Goal: Information Seeking & Learning: Learn about a topic

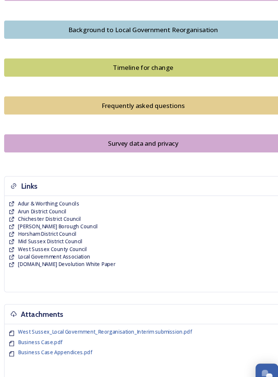
scroll to position [559, 0]
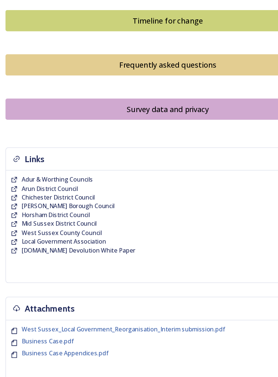
click at [80, 226] on span "West Sussex County Council" at bounding box center [53, 229] width 65 height 7
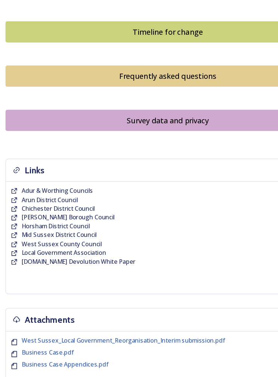
click at [140, 89] on div "Frequently asked questions" at bounding box center [139, 93] width 255 height 9
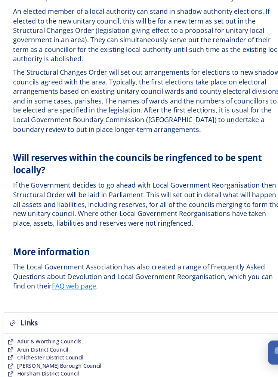
scroll to position [2257, 0]
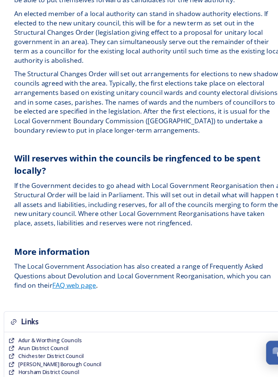
click at [69, 289] on link "FAQ web page" at bounding box center [72, 293] width 40 height 8
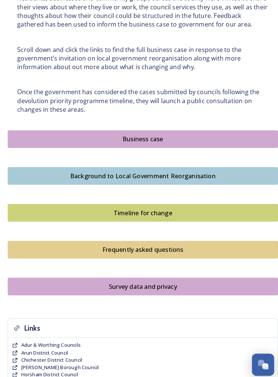
scroll to position [410, 0]
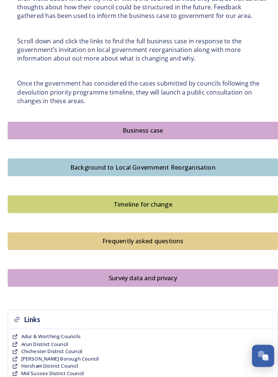
click at [157, 131] on div "Business case" at bounding box center [139, 135] width 255 height 9
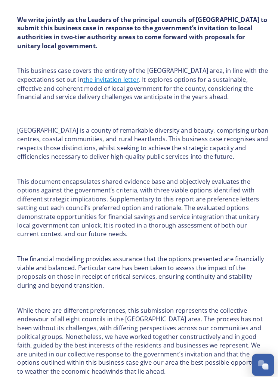
scroll to position [357, 0]
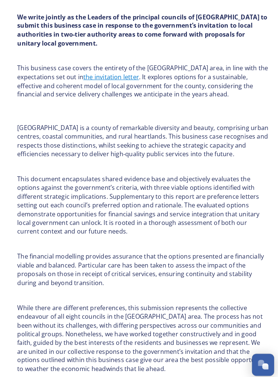
click at [109, 71] on link "the invitation letter" at bounding box center [108, 75] width 54 height 8
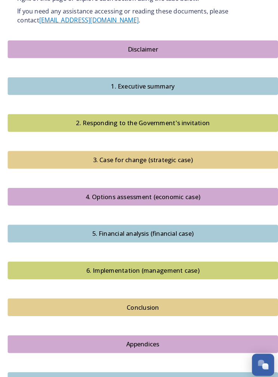
scroll to position [879, 0]
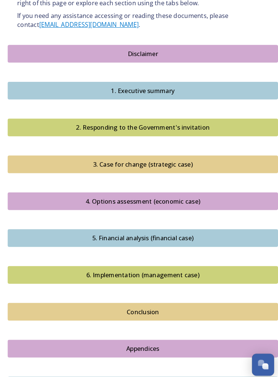
click at [162, 84] on div "1. Executive summary" at bounding box center [139, 88] width 255 height 9
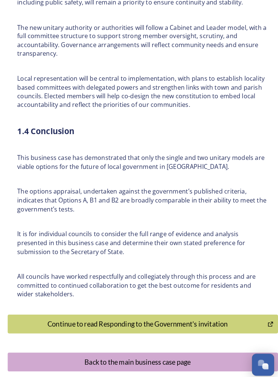
scroll to position [1983, 0]
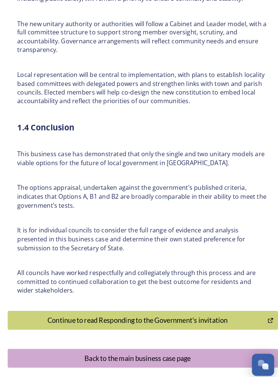
click at [190, 306] on div "Continue to read Responding to the Government's invitation" at bounding box center [134, 311] width 245 height 10
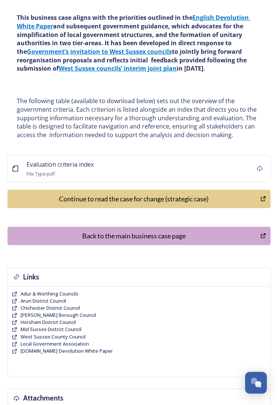
scroll to position [304, 0]
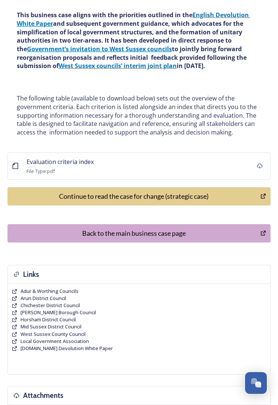
click at [156, 237] on button "Back to the main business case page" at bounding box center [138, 233] width 263 height 18
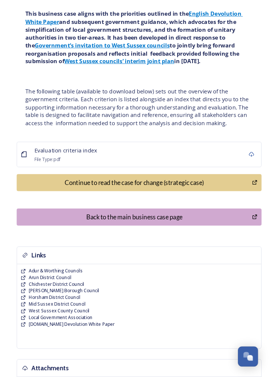
scroll to position [334, 0]
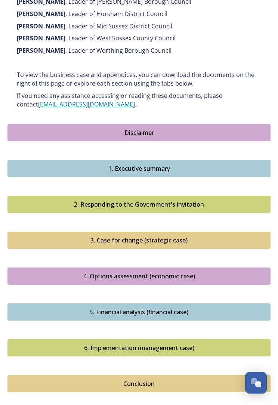
scroll to position [800, 0]
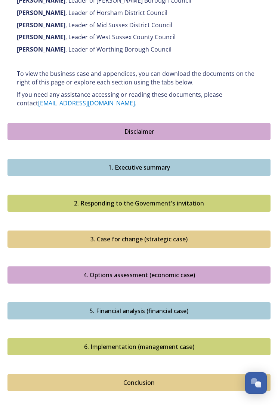
click at [163, 231] on button "3. Case for change (strategic case)" at bounding box center [138, 238] width 263 height 17
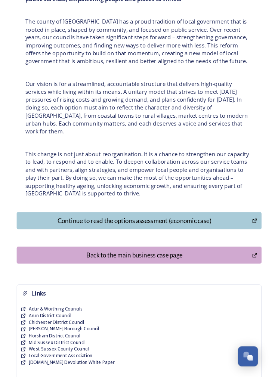
scroll to position [2786, 0]
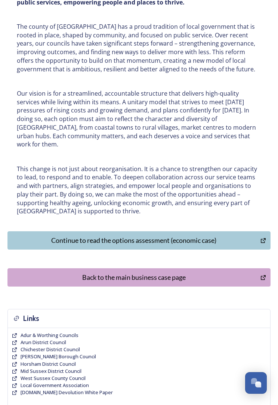
click at [146, 235] on div "Continue to read the options assessment (economic case)" at bounding box center [134, 240] width 245 height 10
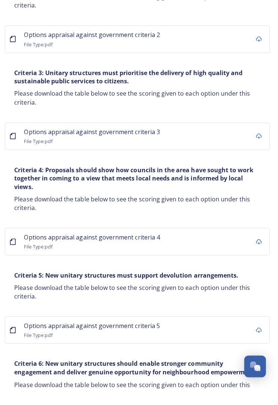
scroll to position [5086, 0]
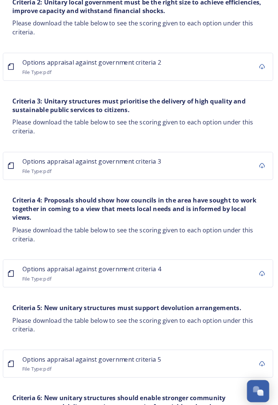
click at [161, 385] on strong "Criteria 6: New unitary structures should enable stronger community engagement …" at bounding box center [137, 393] width 241 height 17
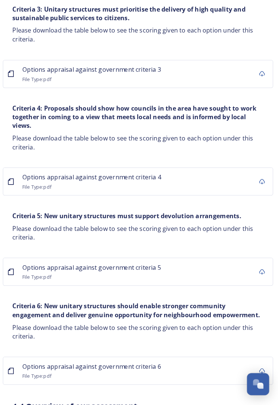
scroll to position [5169, 0]
click at [44, 361] on span "Options appraisal against government criteria 6" at bounding box center [94, 365] width 135 height 8
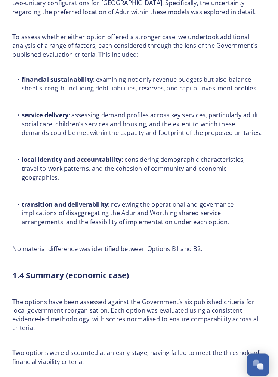
scroll to position [5809, 0]
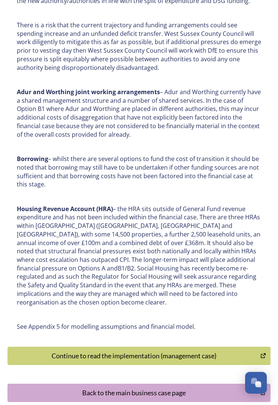
scroll to position [4209, 0]
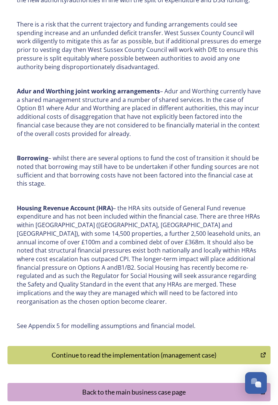
click at [171, 346] on button "Continue to read the implementation (management case)" at bounding box center [138, 355] width 263 height 18
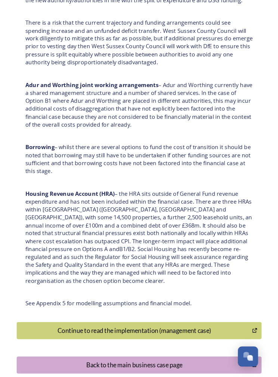
scroll to position [4238, 0]
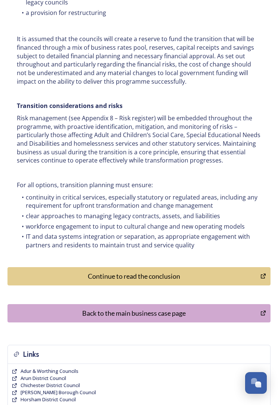
scroll to position [3607, 0]
click at [161, 271] on div "Continue to read the conclusion" at bounding box center [134, 276] width 245 height 10
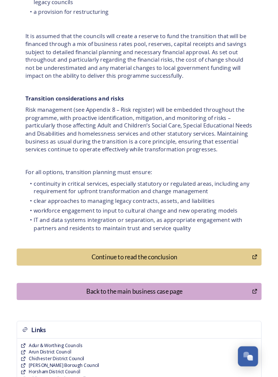
scroll to position [3637, 0]
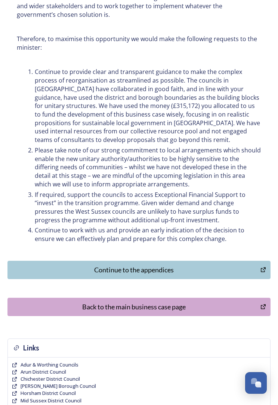
scroll to position [474, 0]
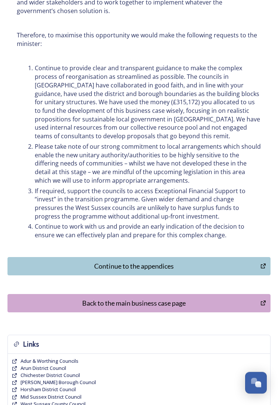
click at [187, 261] on div "Continue to the appendices" at bounding box center [134, 266] width 245 height 10
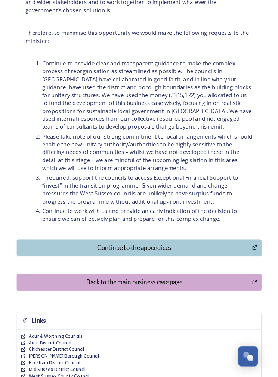
scroll to position [504, 0]
